Goal: Information Seeking & Learning: Learn about a topic

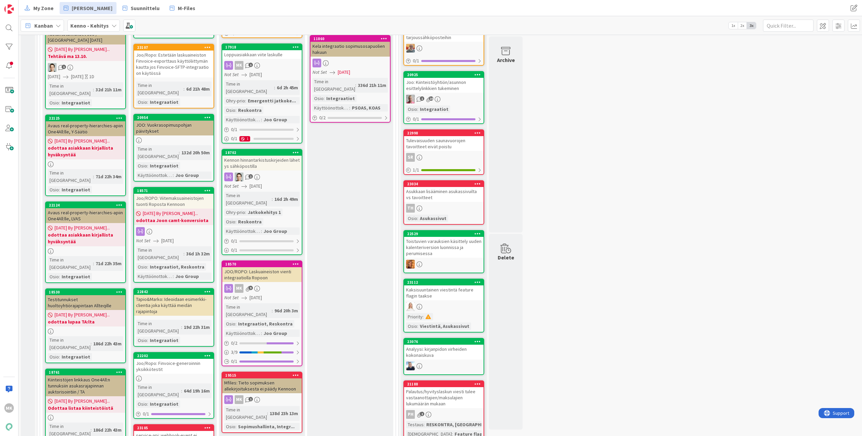
scroll to position [411, 0]
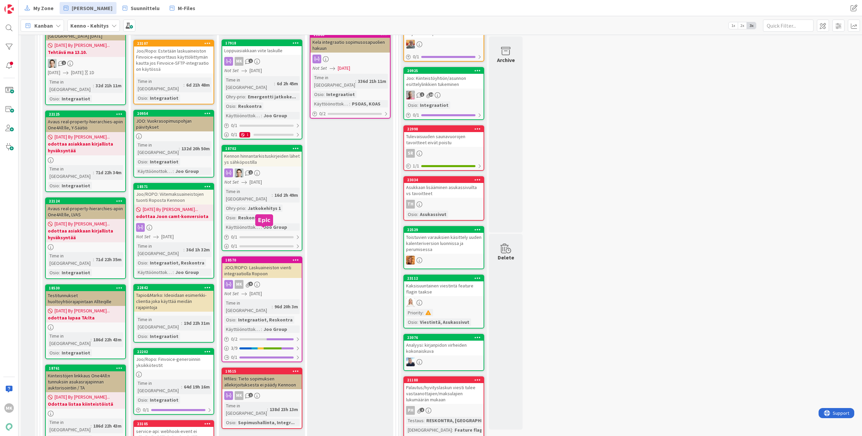
click at [265, 263] on div "JOO/ROPO: Laskuaineiston vienti integraatiolla Ropoon" at bounding box center [262, 270] width 80 height 15
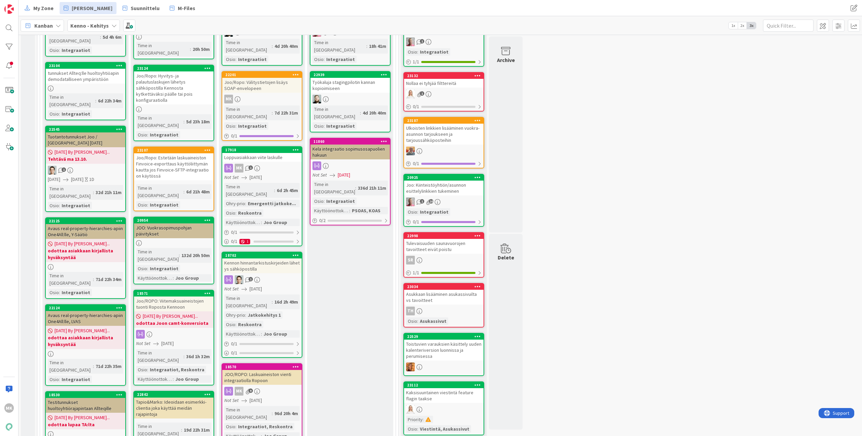
scroll to position [295, 0]
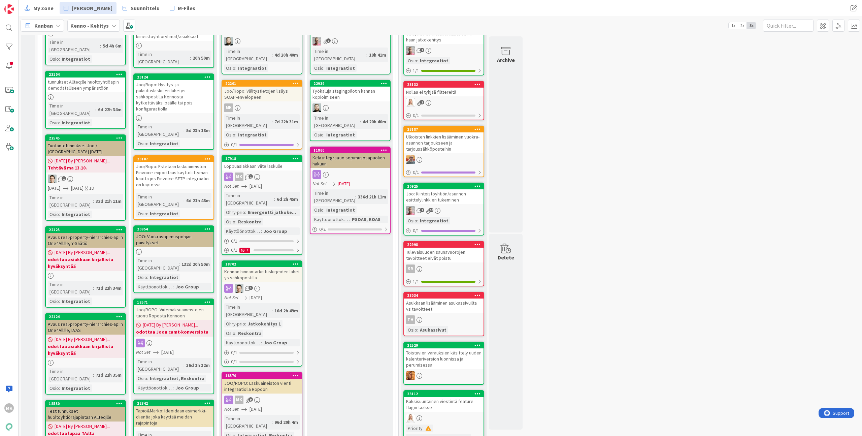
click at [274, 162] on div "Loppuasiakkaan viite laskulle" at bounding box center [262, 166] width 80 height 9
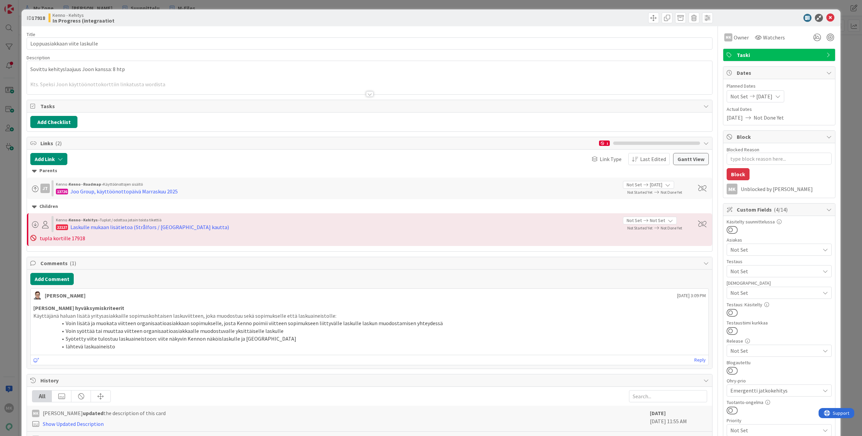
click at [259, 80] on div at bounding box center [370, 85] width 686 height 17
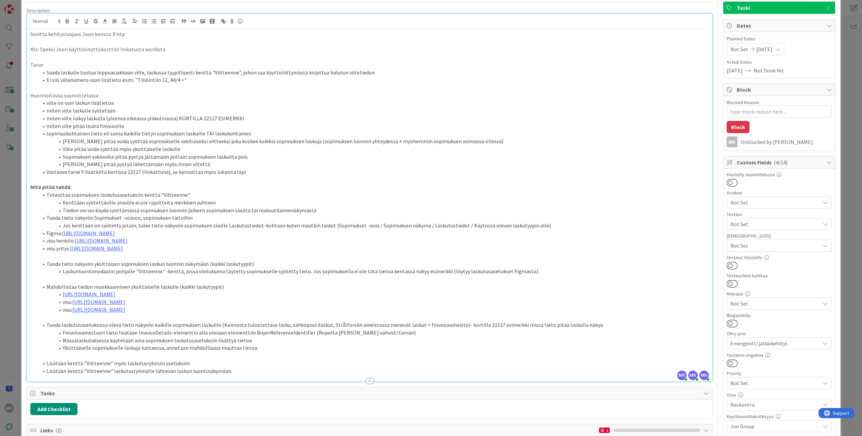
scroll to position [43, 0]
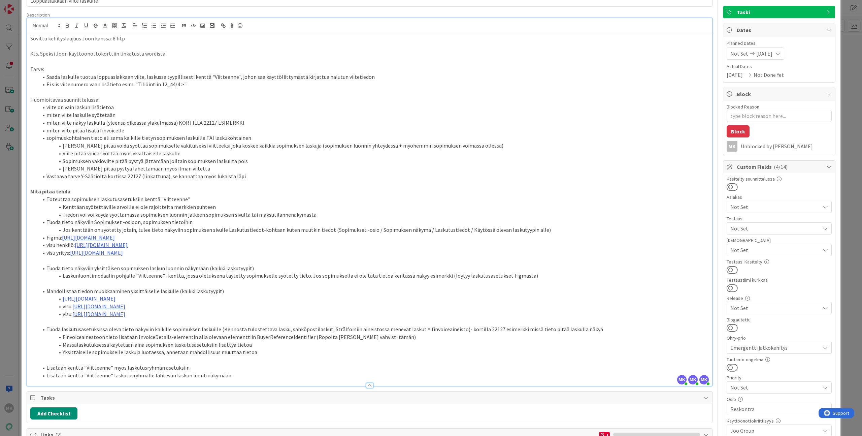
click at [296, 335] on li "Finvoiceainestoon tieto lisätään InvoiceDetails-elementin alla olevaan elementt…" at bounding box center [373, 337] width 671 height 8
copy li "BuyerReferenceIdentifier"
click at [332, 390] on div "Title 29 / 128 Loppuasiakkaan viite laskulle Description MK Marko Kankaanniemi …" at bounding box center [370, 409] width 686 height 852
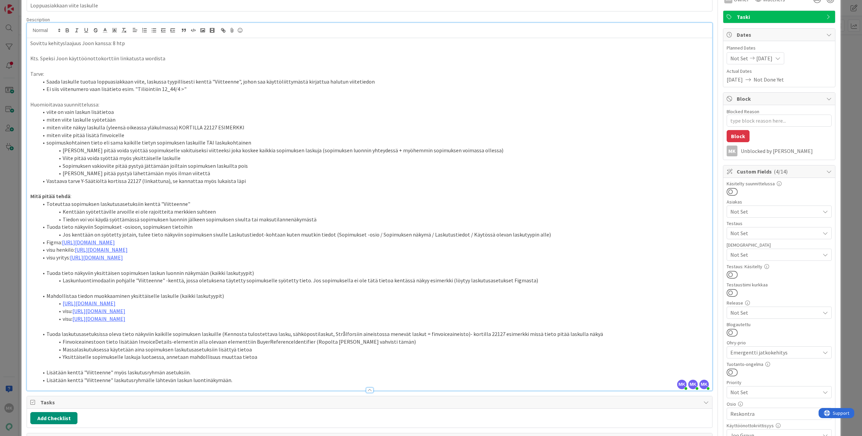
scroll to position [80, 0]
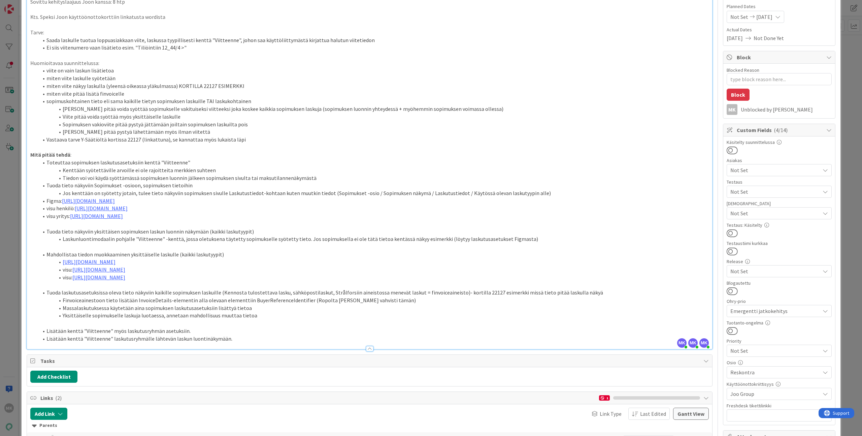
type textarea "x"
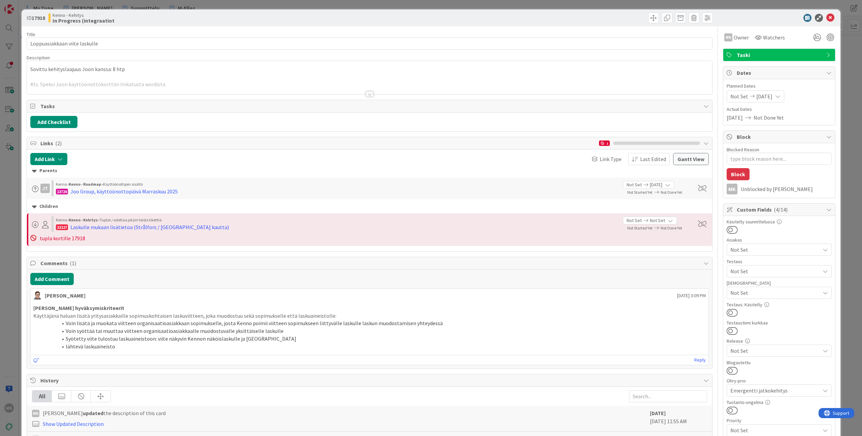
type textarea "x"
click at [52, 5] on div "ID 17918 Kenno - Kehitys In Progress (integraatiot Title 29 / 128 Loppuasiakkaa…" at bounding box center [431, 218] width 862 height 436
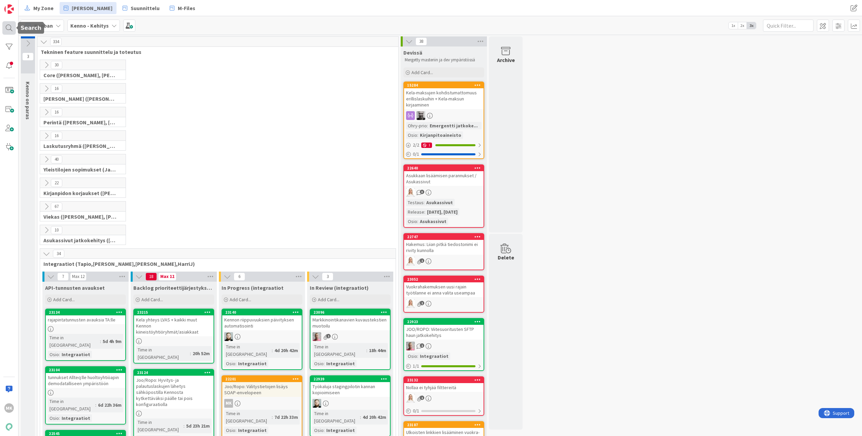
click at [9, 26] on div at bounding box center [8, 27] width 13 height 13
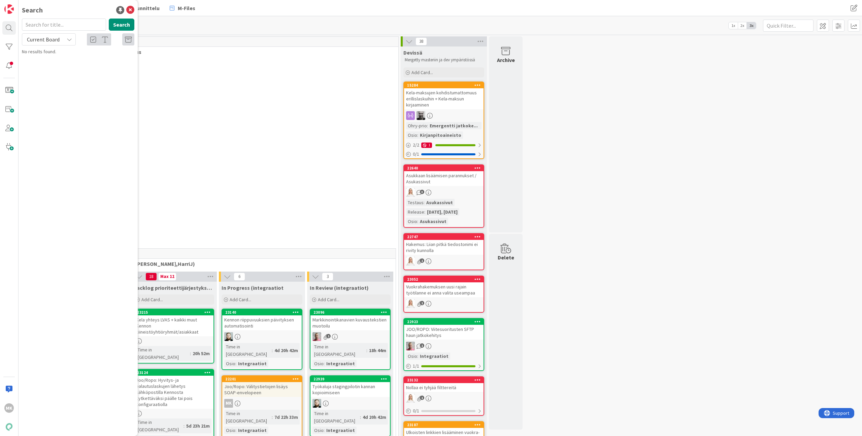
click at [62, 38] on div "Current Board" at bounding box center [49, 39] width 54 height 12
click at [52, 65] on span "All Boards" at bounding box center [61, 67] width 70 height 10
click at [52, 29] on input "text" at bounding box center [64, 25] width 84 height 12
type input "22127"
click at [66, 66] on p "Laskulle mukaan lisätietoa (Strålfors / [GEOGRAPHIC_DATA] kautta)" at bounding box center [82, 63] width 103 height 14
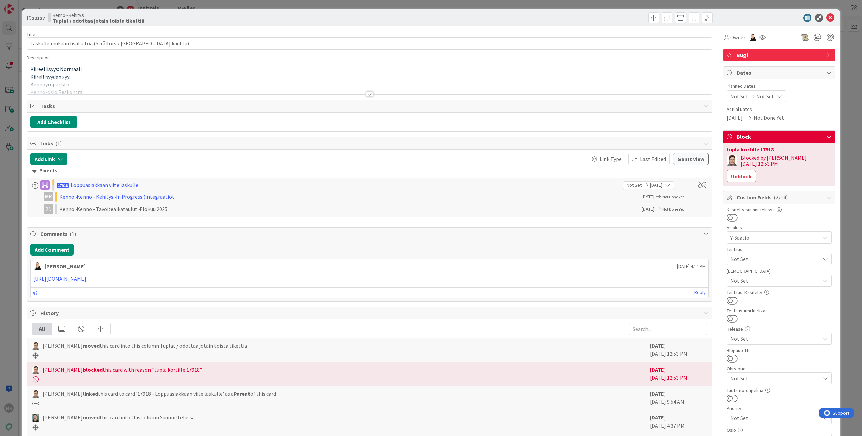
click at [161, 94] on div at bounding box center [370, 90] width 686 height 7
click at [161, 91] on div at bounding box center [370, 85] width 686 height 17
